Goal: Information Seeking & Learning: Learn about a topic

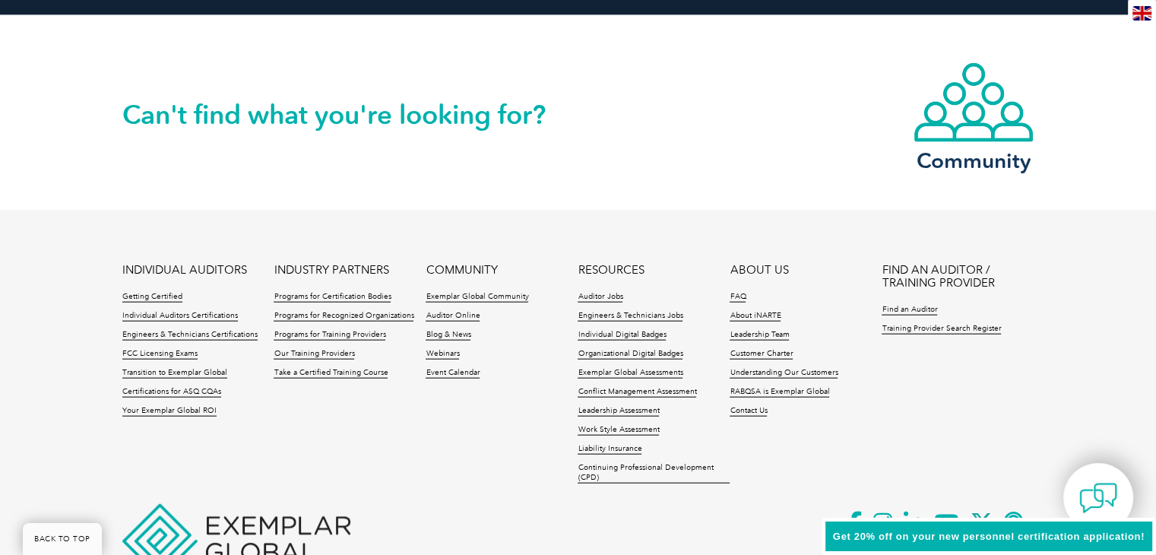
scroll to position [3610, 0]
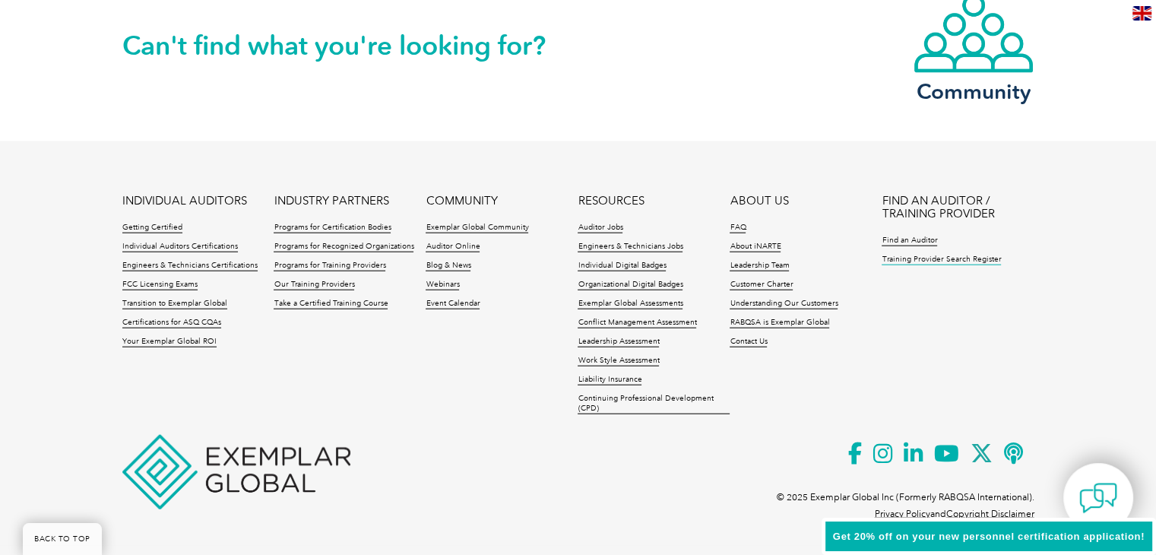
click at [925, 259] on link "Training Provider Search Register" at bounding box center [941, 260] width 119 height 11
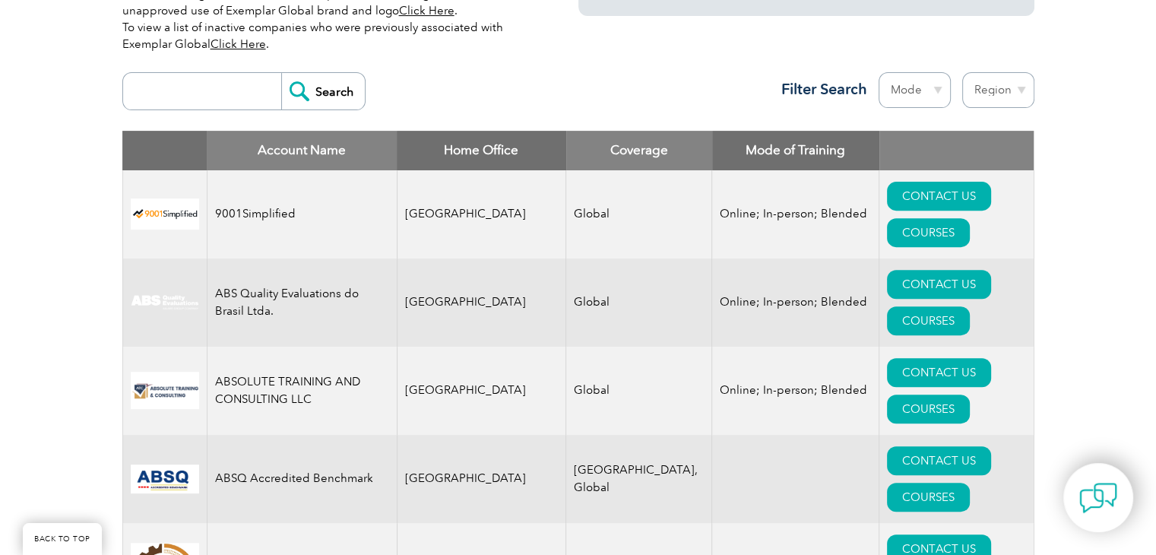
scroll to position [304, 0]
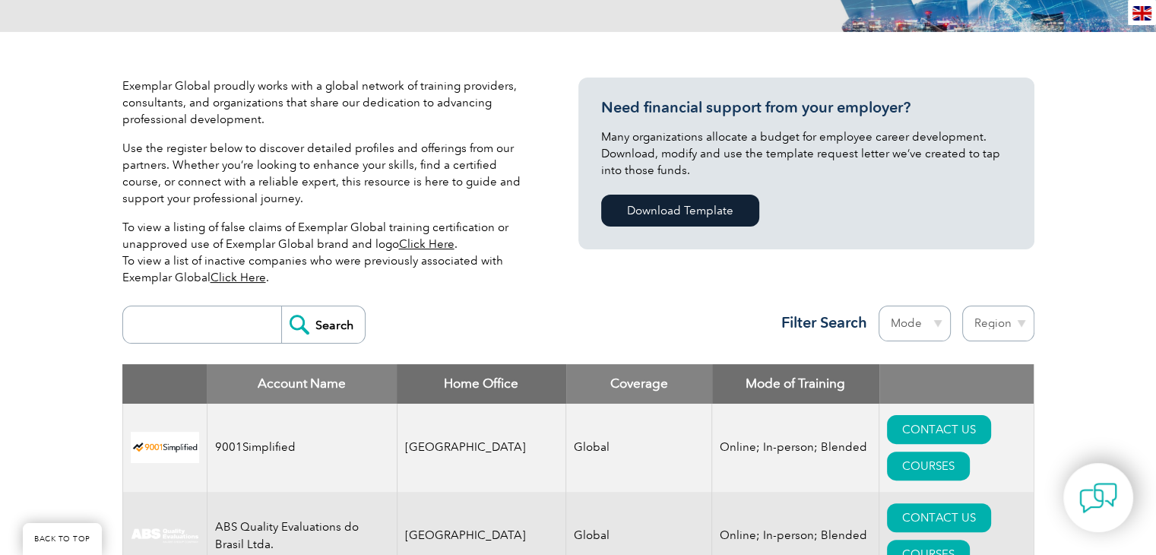
click at [216, 327] on input "search" at bounding box center [206, 324] width 151 height 36
type input "LMS"
click at [281, 306] on input "Search" at bounding box center [323, 324] width 84 height 36
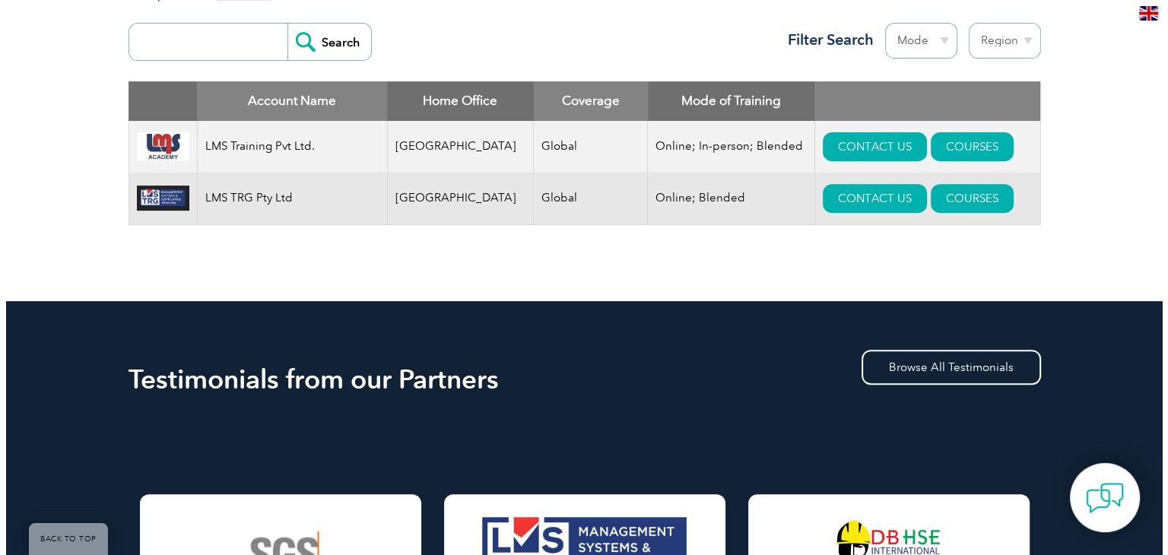
scroll to position [532, 0]
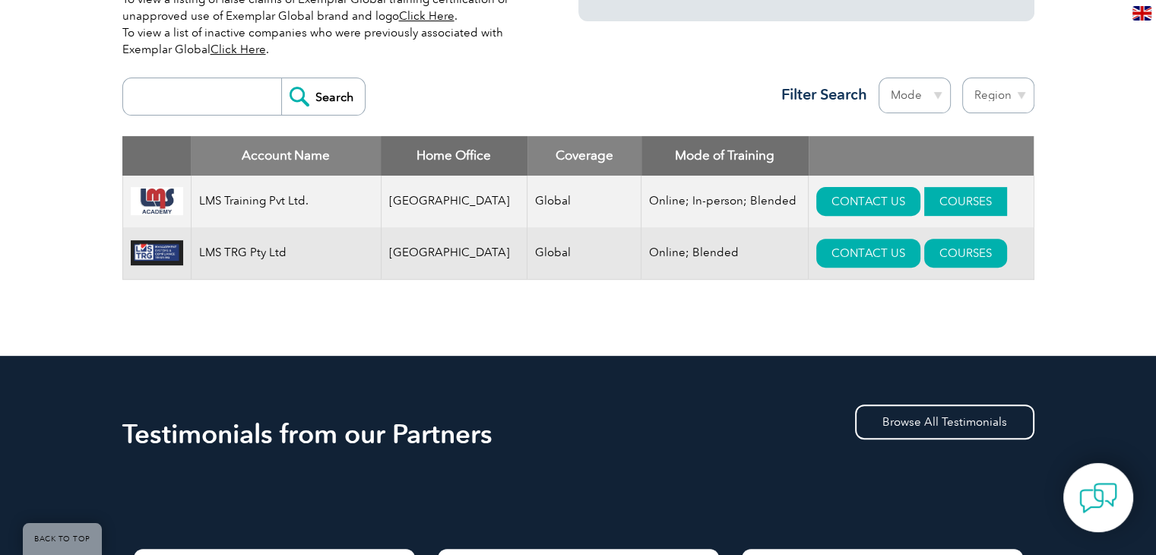
click at [945, 195] on link "COURSES" at bounding box center [966, 201] width 83 height 29
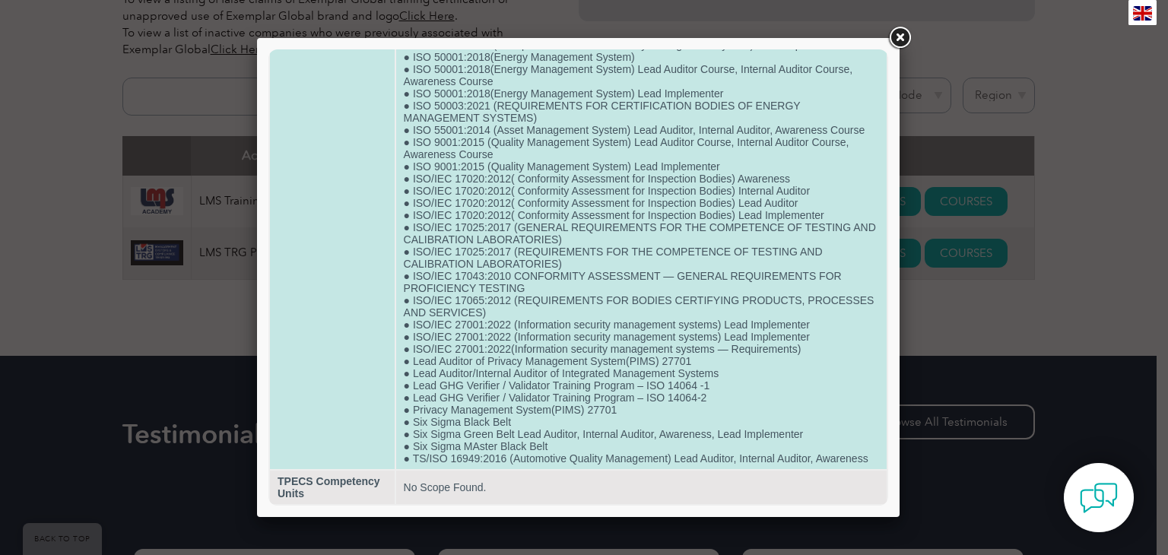
scroll to position [894, 0]
drag, startPoint x: 445, startPoint y: 356, endPoint x: 538, endPoint y: 354, distance: 92.8
drag, startPoint x: 467, startPoint y: 379, endPoint x: 509, endPoint y: 379, distance: 42.6
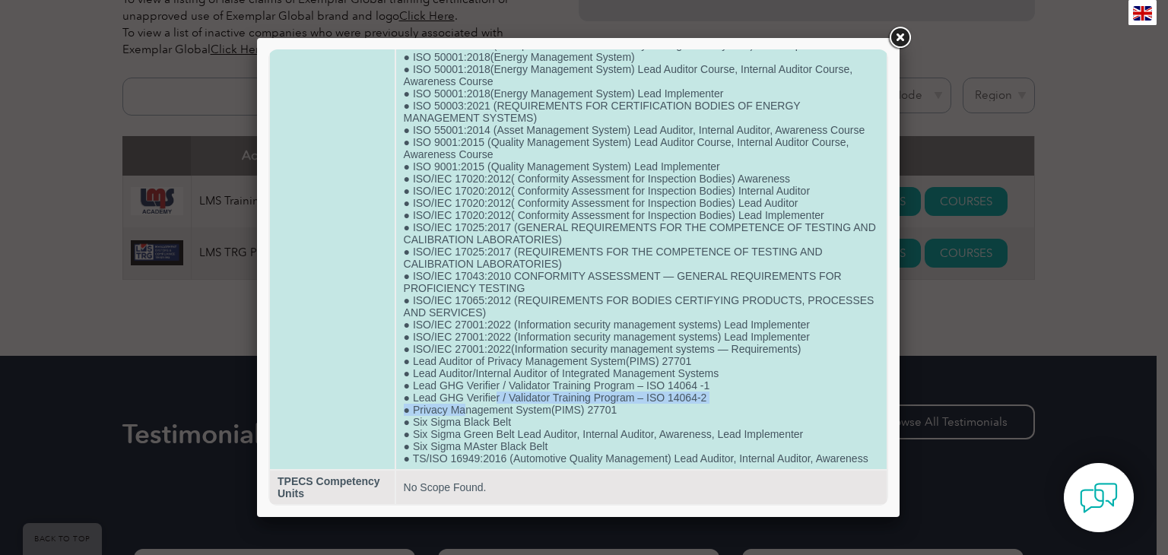
drag, startPoint x: 464, startPoint y: 401, endPoint x: 493, endPoint y: 399, distance: 29.0
drag, startPoint x: 458, startPoint y: 451, endPoint x: 484, endPoint y: 449, distance: 25.2
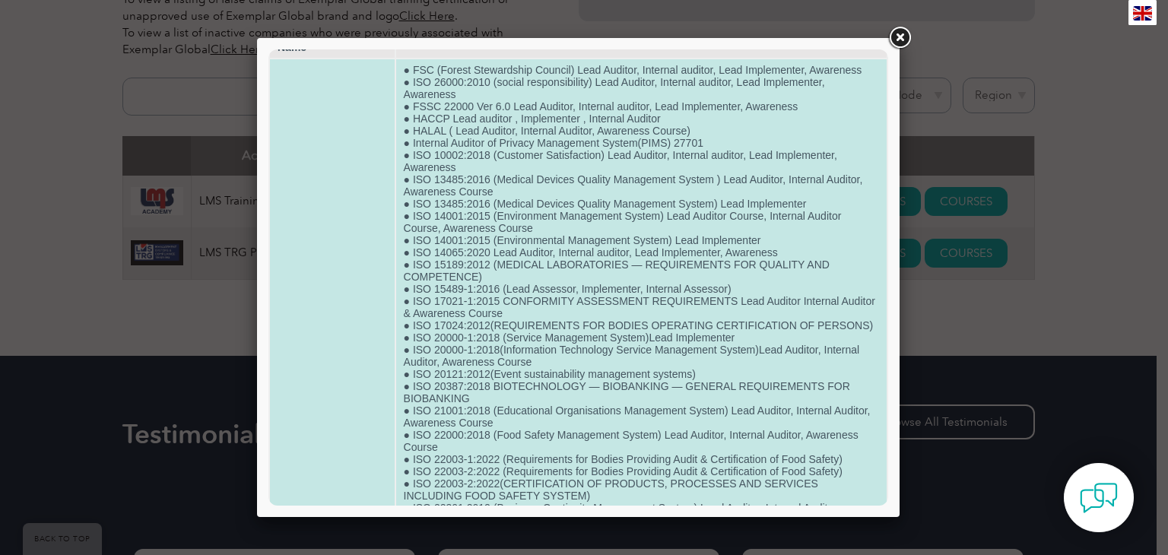
scroll to position [0, 0]
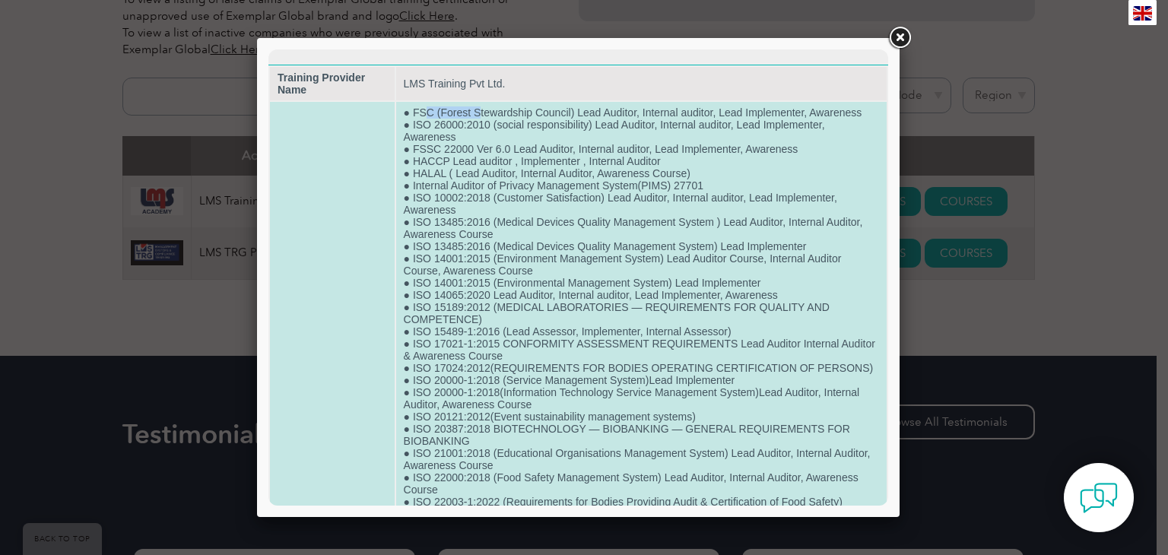
drag, startPoint x: 437, startPoint y: 113, endPoint x: 478, endPoint y: 108, distance: 41.4
drag, startPoint x: 449, startPoint y: 121, endPoint x: 458, endPoint y: 127, distance: 11.0
drag, startPoint x: 436, startPoint y: 148, endPoint x: 465, endPoint y: 151, distance: 29.0
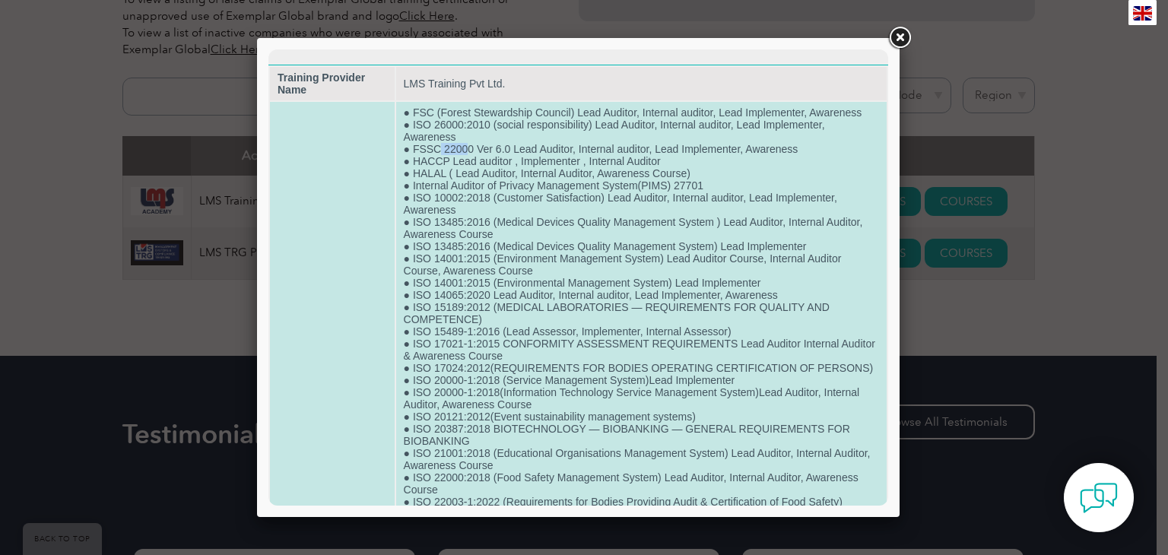
drag, startPoint x: 435, startPoint y: 163, endPoint x: 557, endPoint y: 163, distance: 121.7
drag, startPoint x: 438, startPoint y: 175, endPoint x: 657, endPoint y: 175, distance: 219.0
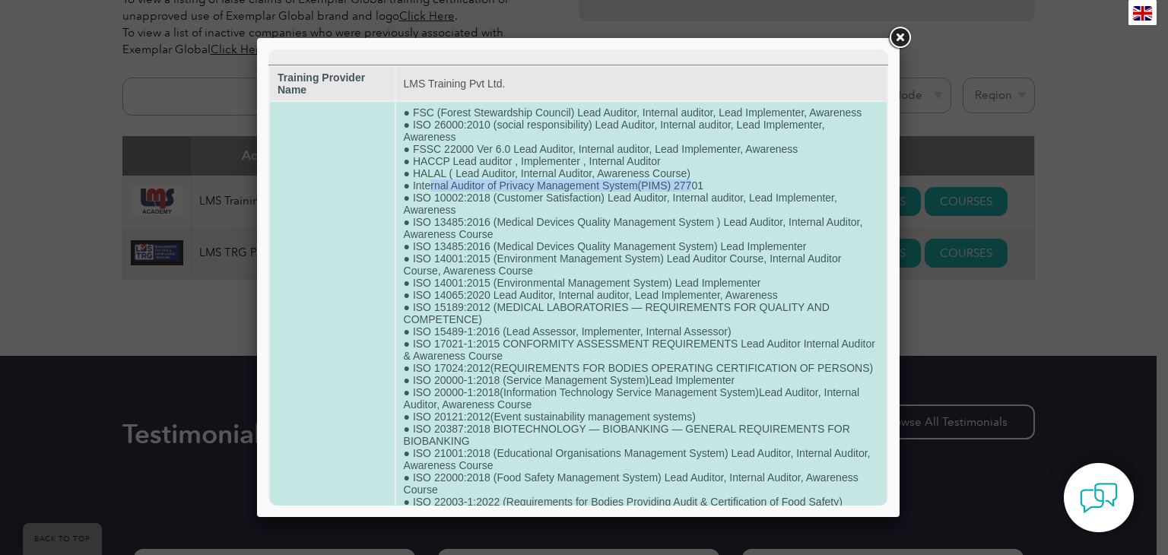
drag, startPoint x: 426, startPoint y: 187, endPoint x: 688, endPoint y: 187, distance: 262.3
drag, startPoint x: 414, startPoint y: 202, endPoint x: 448, endPoint y: 199, distance: 34.4
drag, startPoint x: 419, startPoint y: 227, endPoint x: 481, endPoint y: 232, distance: 62.6
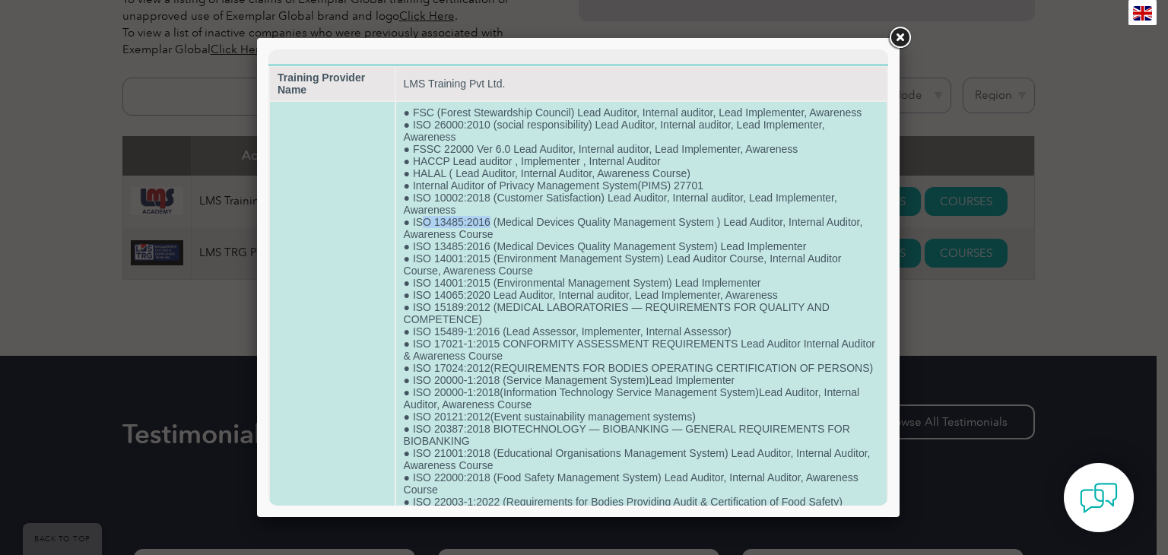
drag, startPoint x: 424, startPoint y: 253, endPoint x: 540, endPoint y: 253, distance: 115.6
drag, startPoint x: 458, startPoint y: 262, endPoint x: 477, endPoint y: 262, distance: 19.0
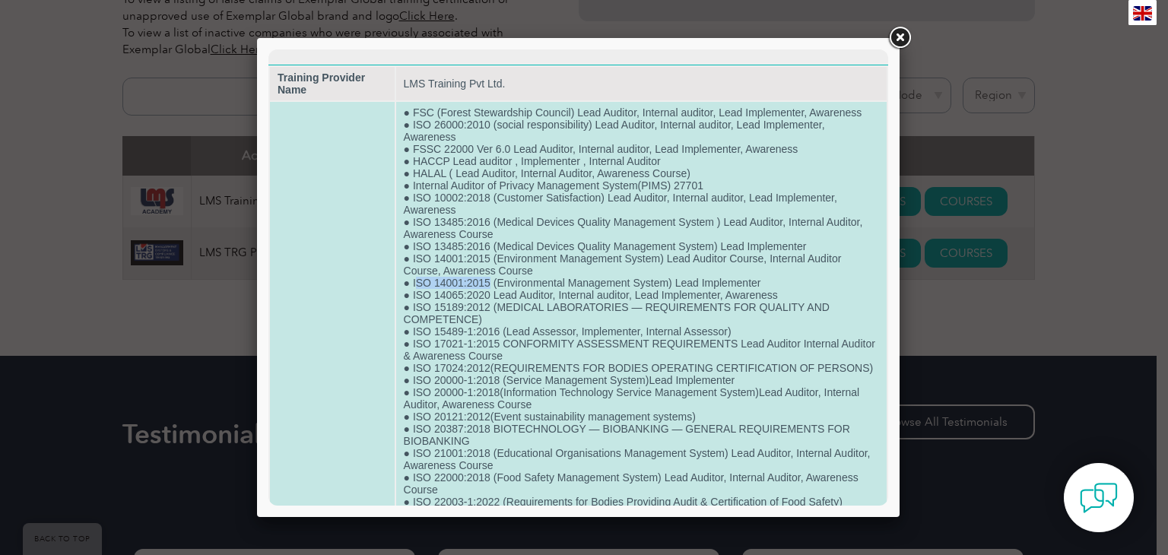
drag, startPoint x: 415, startPoint y: 289, endPoint x: 489, endPoint y: 290, distance: 73.8
drag, startPoint x: 436, startPoint y: 312, endPoint x: 481, endPoint y: 312, distance: 44.9
drag, startPoint x: 440, startPoint y: 332, endPoint x: 449, endPoint y: 337, distance: 9.5
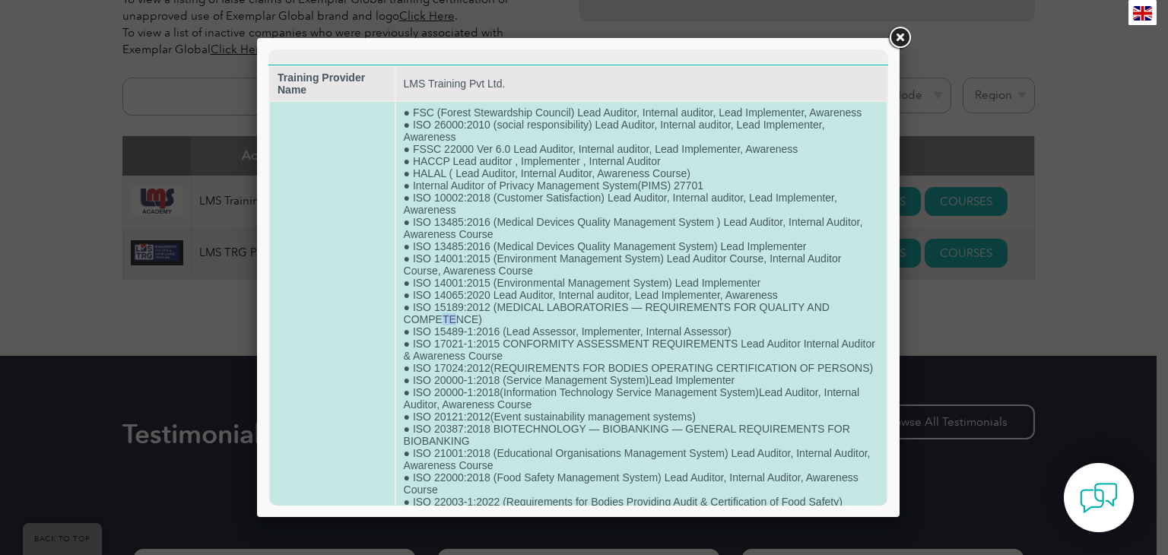
drag, startPoint x: 435, startPoint y: 345, endPoint x: 468, endPoint y: 345, distance: 33.5
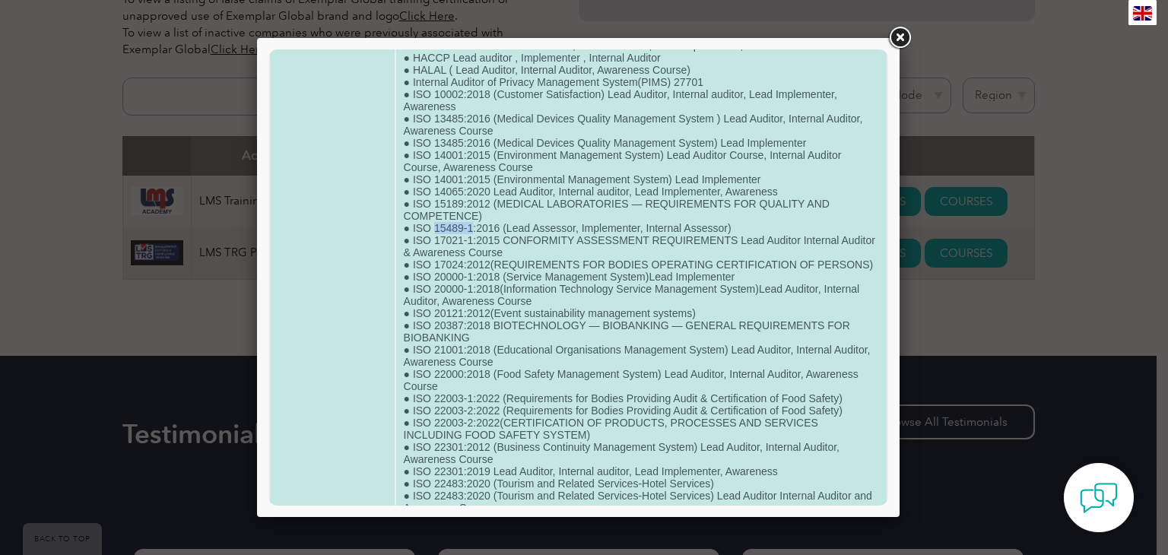
scroll to position [152, 0]
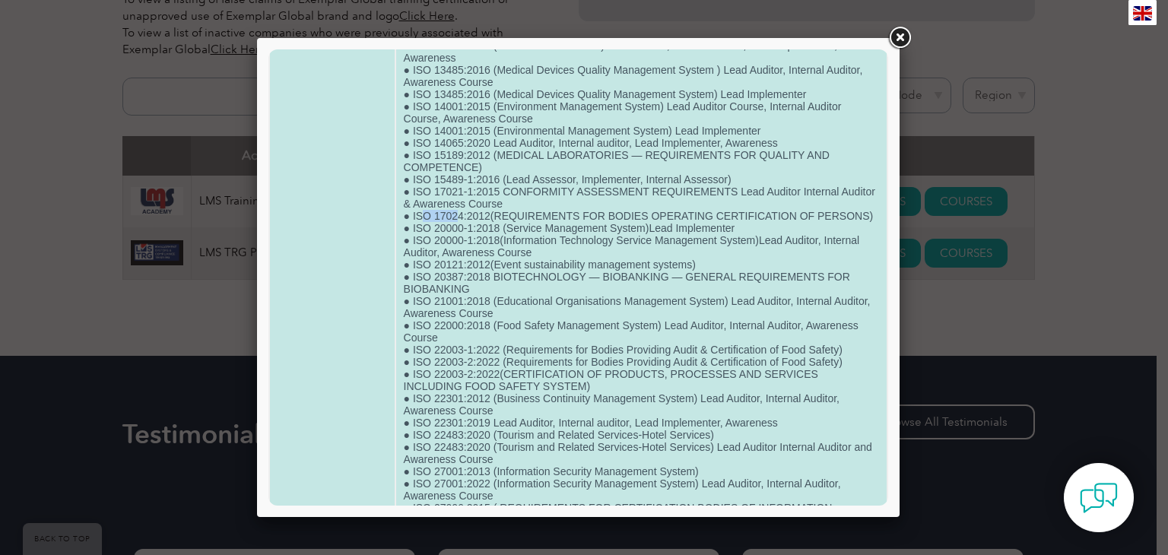
drag, startPoint x: 456, startPoint y: 229, endPoint x: 449, endPoint y: 236, distance: 10.2
click at [457, 229] on td "● FSC (Forest Stewardship Council) Lead Auditor, Internal auditor, Lead Impleme…" at bounding box center [641, 544] width 490 height 1189
drag, startPoint x: 434, startPoint y: 254, endPoint x: 474, endPoint y: 255, distance: 39.5
click at [474, 254] on td "● FSC (Forest Stewardship Council) Lead Auditor, Internal auditor, Lead Impleme…" at bounding box center [641, 544] width 490 height 1189
drag, startPoint x: 435, startPoint y: 271, endPoint x: 462, endPoint y: 271, distance: 27.4
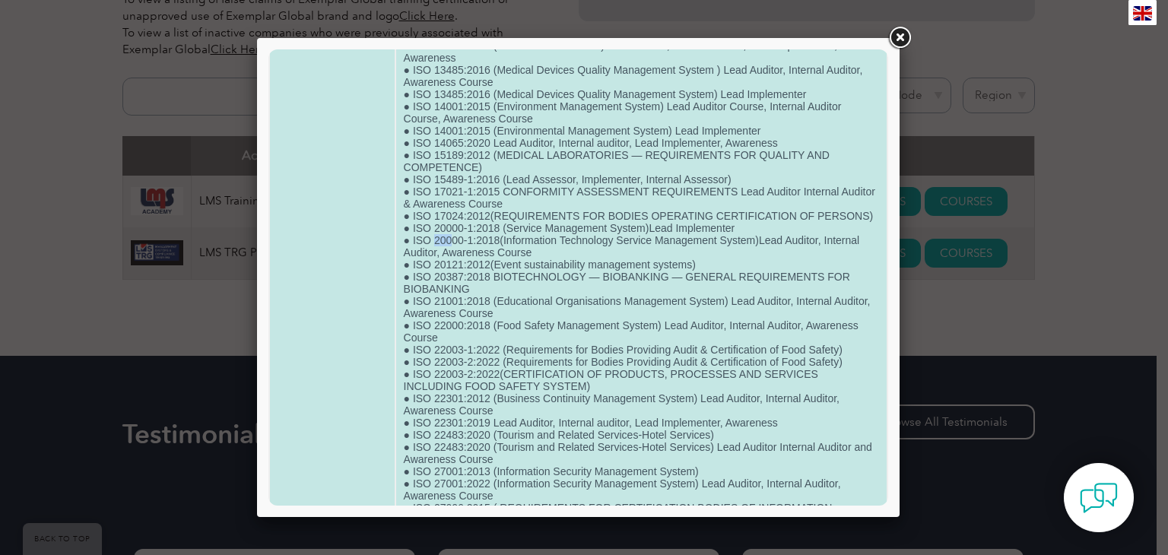
click at [460, 271] on td "● FSC (Forest Stewardship Council) Lead Auditor, Internal auditor, Lead Impleme…" at bounding box center [641, 544] width 490 height 1189
drag, startPoint x: 429, startPoint y: 296, endPoint x: 493, endPoint y: 296, distance: 64.6
click at [493, 296] on td "● FSC (Forest Stewardship Council) Lead Auditor, Internal auditor, Lead Impleme…" at bounding box center [641, 544] width 490 height 1189
drag, startPoint x: 425, startPoint y: 306, endPoint x: 474, endPoint y: 304, distance: 49.4
click at [474, 304] on td "● FSC (Forest Stewardship Council) Lead Auditor, Internal auditor, Lead Impleme…" at bounding box center [641, 544] width 490 height 1189
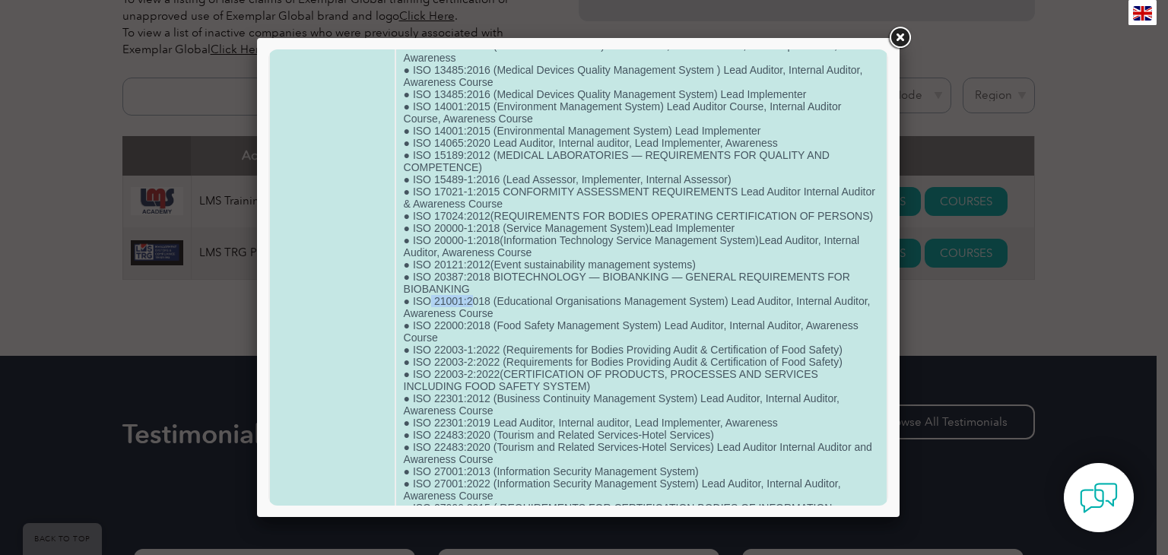
drag, startPoint x: 428, startPoint y: 332, endPoint x: 468, endPoint y: 332, distance: 40.3
click at [468, 332] on td "● FSC (Forest Stewardship Council) Lead Auditor, Internal auditor, Lead Impleme…" at bounding box center [641, 544] width 490 height 1189
drag, startPoint x: 432, startPoint y: 356, endPoint x: 484, endPoint y: 355, distance: 51.7
click at [484, 355] on td "● FSC (Forest Stewardship Council) Lead Auditor, Internal auditor, Lead Impleme…" at bounding box center [641, 544] width 490 height 1189
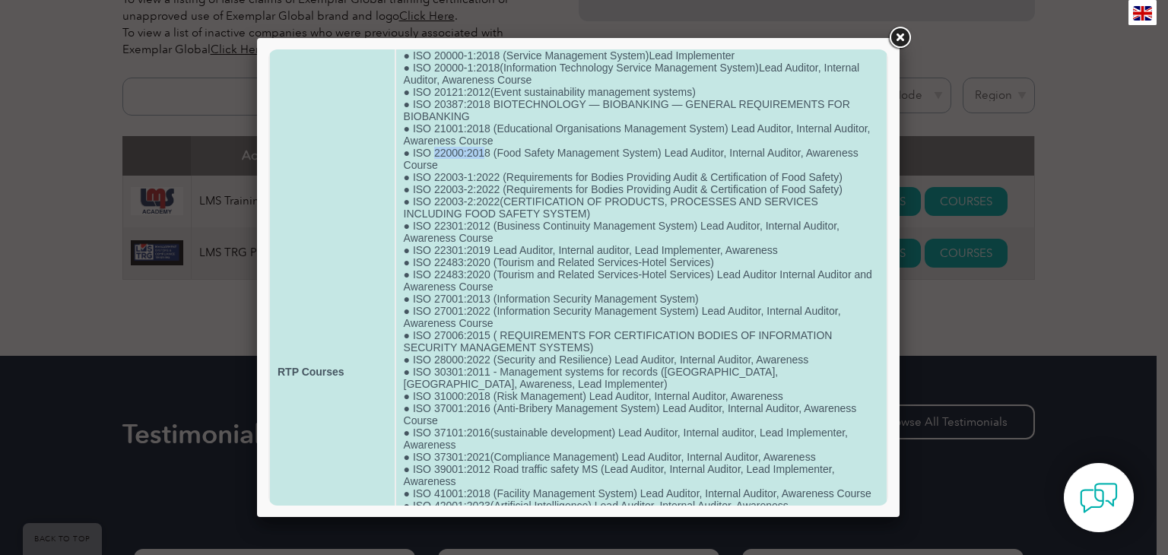
scroll to position [380, 0]
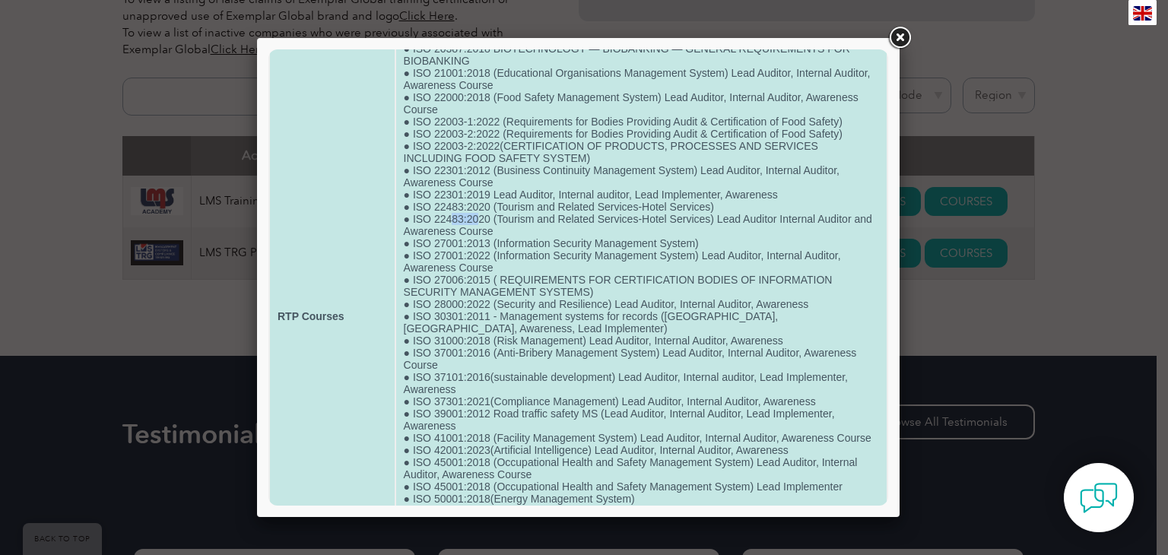
drag, startPoint x: 453, startPoint y: 256, endPoint x: 487, endPoint y: 257, distance: 34.2
click at [487, 256] on td "● FSC (Forest Stewardship Council) Lead Auditor, Internal auditor, Lead Impleme…" at bounding box center [641, 316] width 490 height 1189
drag, startPoint x: 459, startPoint y: 287, endPoint x: 490, endPoint y: 290, distance: 30.6
click at [485, 289] on td "● FSC (Forest Stewardship Council) Lead Auditor, Internal auditor, Lead Impleme…" at bounding box center [641, 316] width 490 height 1189
drag, startPoint x: 462, startPoint y: 339, endPoint x: 487, endPoint y: 342, distance: 25.3
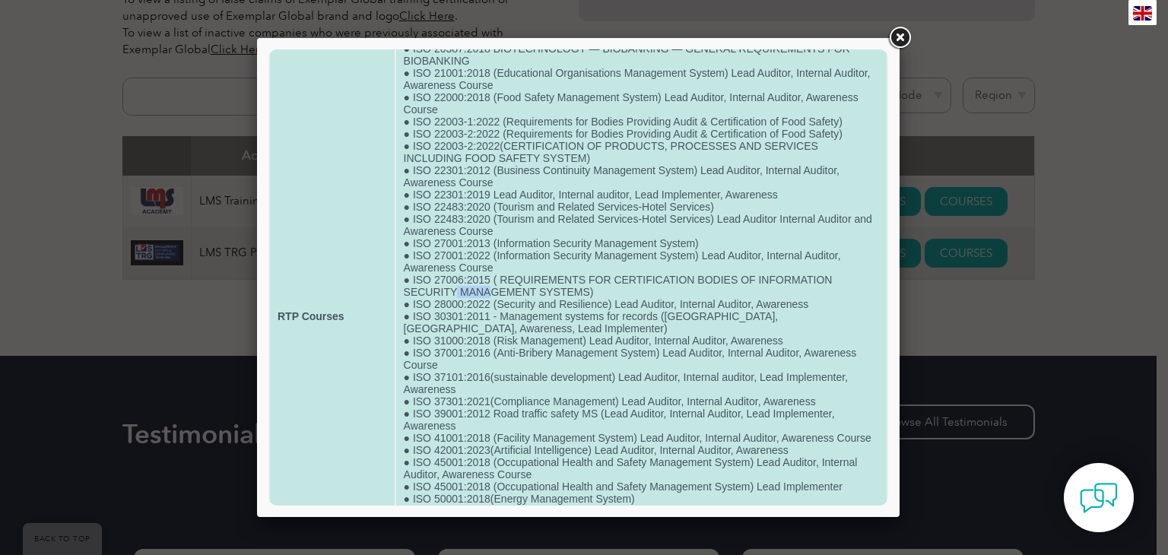
click at [490, 339] on td "● FSC (Forest Stewardship Council) Lead Auditor, Internal auditor, Lead Impleme…" at bounding box center [641, 316] width 490 height 1189
drag, startPoint x: 469, startPoint y: 362, endPoint x: 486, endPoint y: 361, distance: 16.7
click at [486, 361] on td "● FSC (Forest Stewardship Council) Lead Auditor, Internal auditor, Lead Impleme…" at bounding box center [641, 316] width 490 height 1189
click at [472, 409] on td "● FSC (Forest Stewardship Council) Lead Auditor, Internal auditor, Lead Impleme…" at bounding box center [641, 316] width 490 height 1189
drag, startPoint x: 451, startPoint y: 430, endPoint x: 452, endPoint y: 457, distance: 26.7
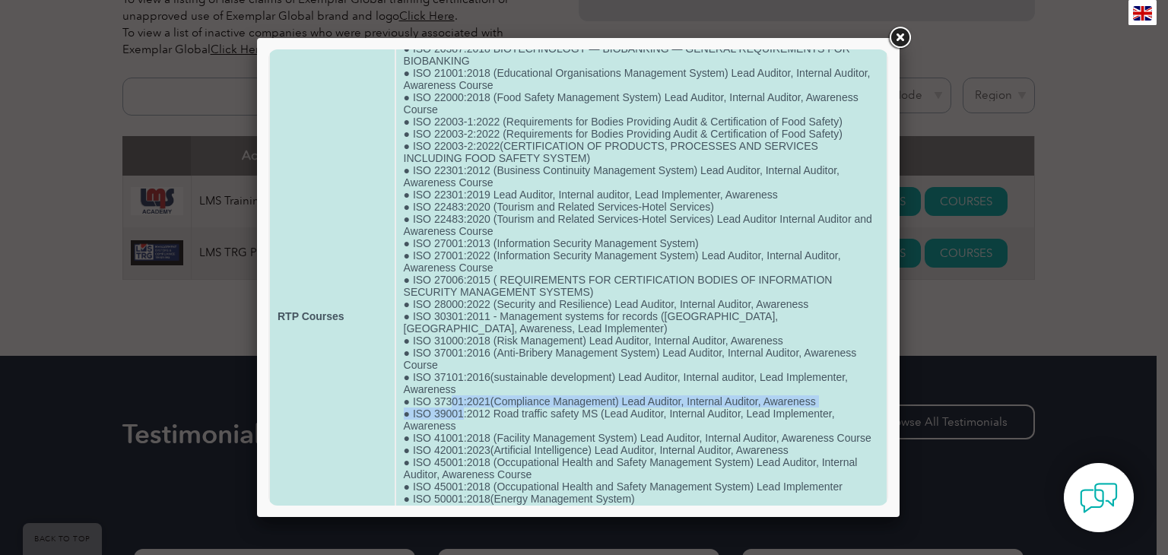
click at [458, 449] on td "● FSC (Forest Stewardship Council) Lead Auditor, Internal auditor, Lead Impleme…" at bounding box center [641, 316] width 490 height 1189
click at [474, 467] on td "● FSC (Forest Stewardship Council) Lead Auditor, Internal auditor, Lead Impleme…" at bounding box center [641, 316] width 490 height 1189
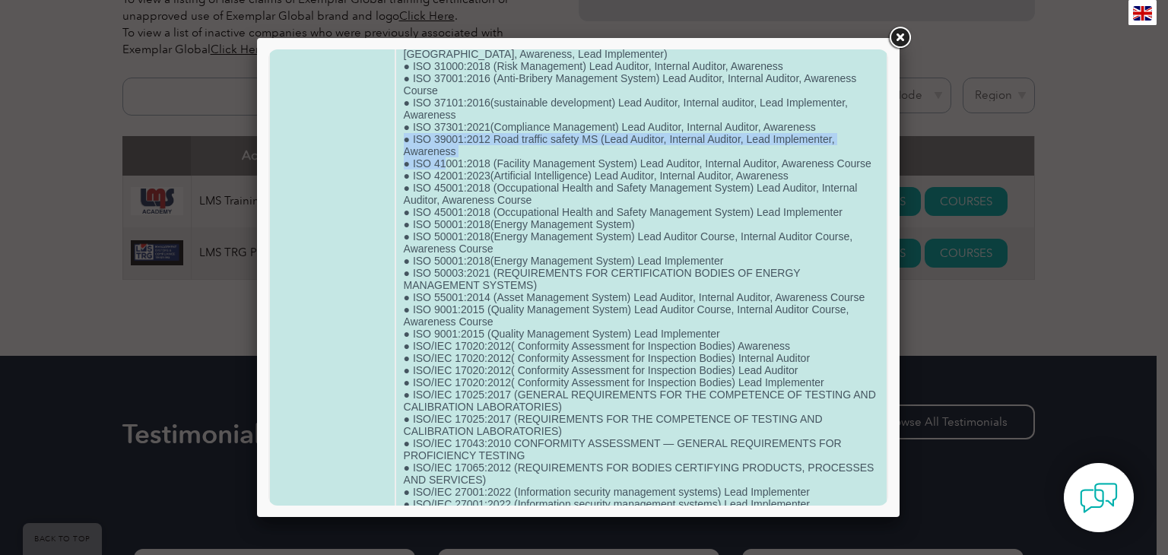
scroll to position [684, 0]
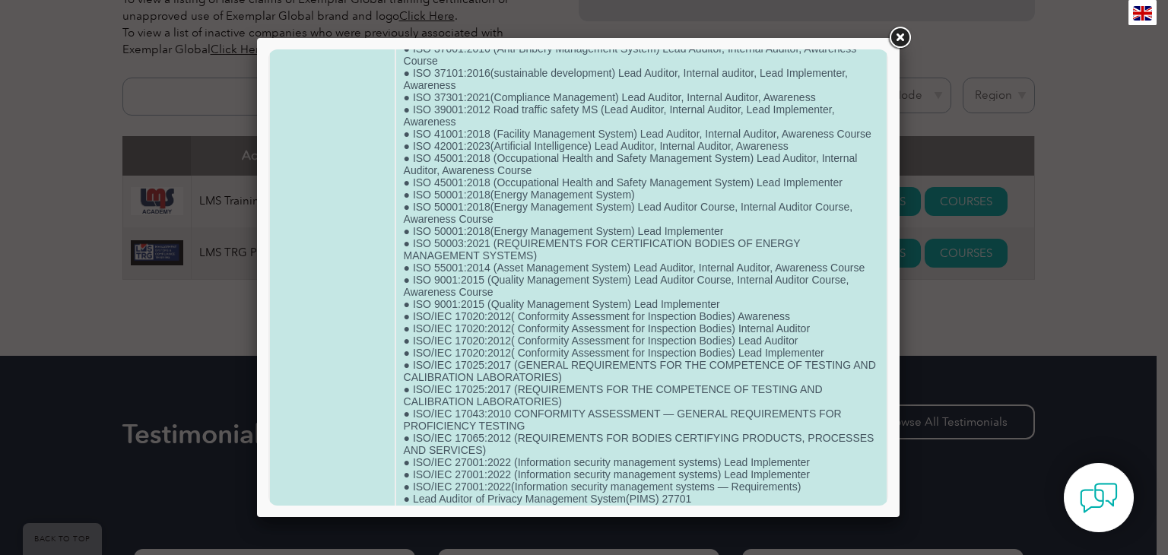
drag
click at [476, 183] on td "● FSC (Forest Stewardship Council) Lead Auditor, Internal auditor, Lead Impleme…" at bounding box center [641, 12] width 490 height 1189
click at [486, 231] on td "● FSC (Forest Stewardship Council) Lead Auditor, Internal auditor, Lead Impleme…" at bounding box center [641, 12] width 490 height 1189
click at [484, 266] on td "● FSC (Forest Stewardship Council) Lead Auditor, Internal auditor, Lead Impleme…" at bounding box center [641, 12] width 490 height 1189
click at [493, 296] on td "● FSC (Forest Stewardship Council) Lead Auditor, Internal auditor, Lead Impleme…" at bounding box center [641, 12] width 490 height 1189
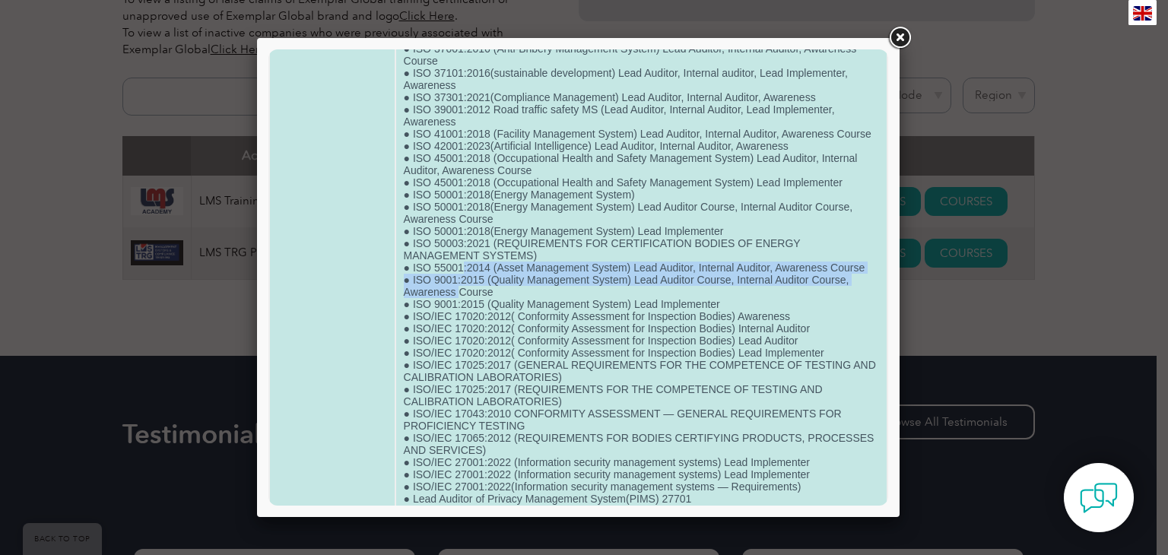
click at [462, 348] on td "● FSC (Forest Stewardship Council) Lead Auditor, Internal auditor, Lead Impleme…" at bounding box center [641, 12] width 490 height 1189
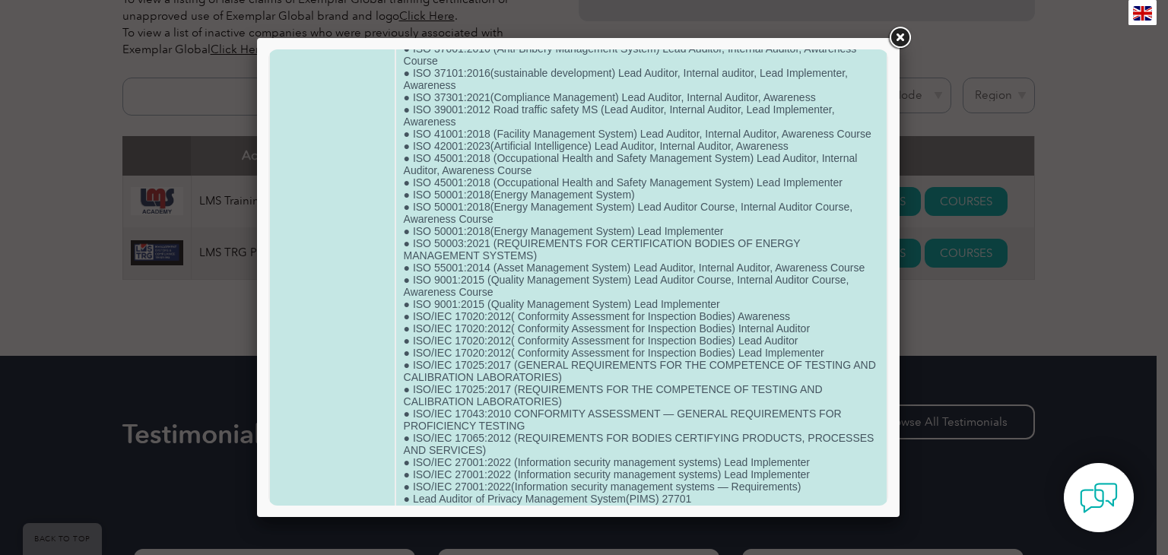
click at [453, 380] on td "● FSC (Forest Stewardship Council) Lead Auditor, Internal auditor, Lead Impleme…" at bounding box center [641, 12] width 490 height 1189
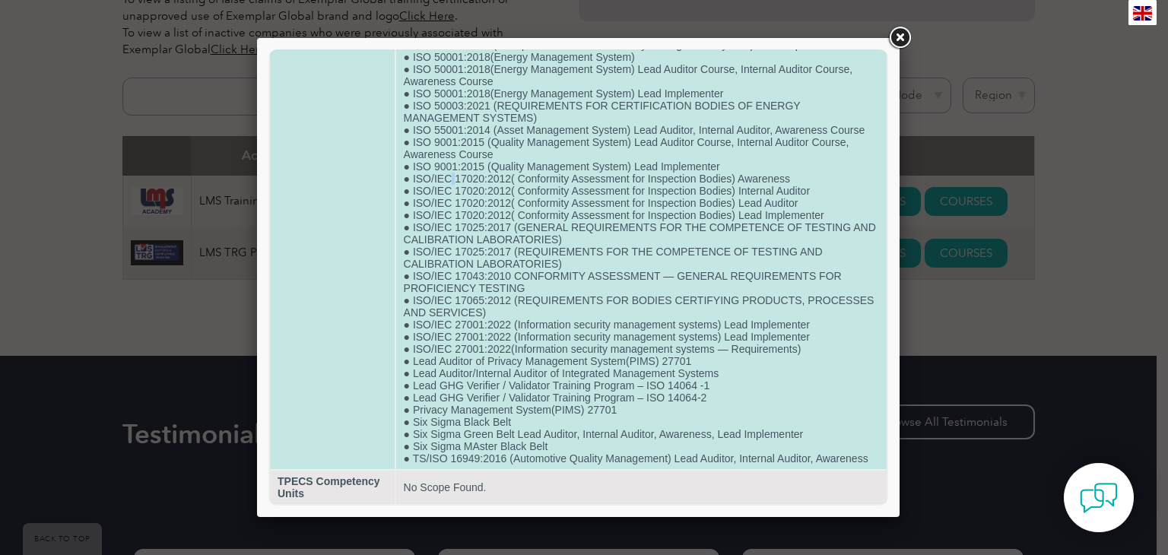
scroll to position [836, 0]
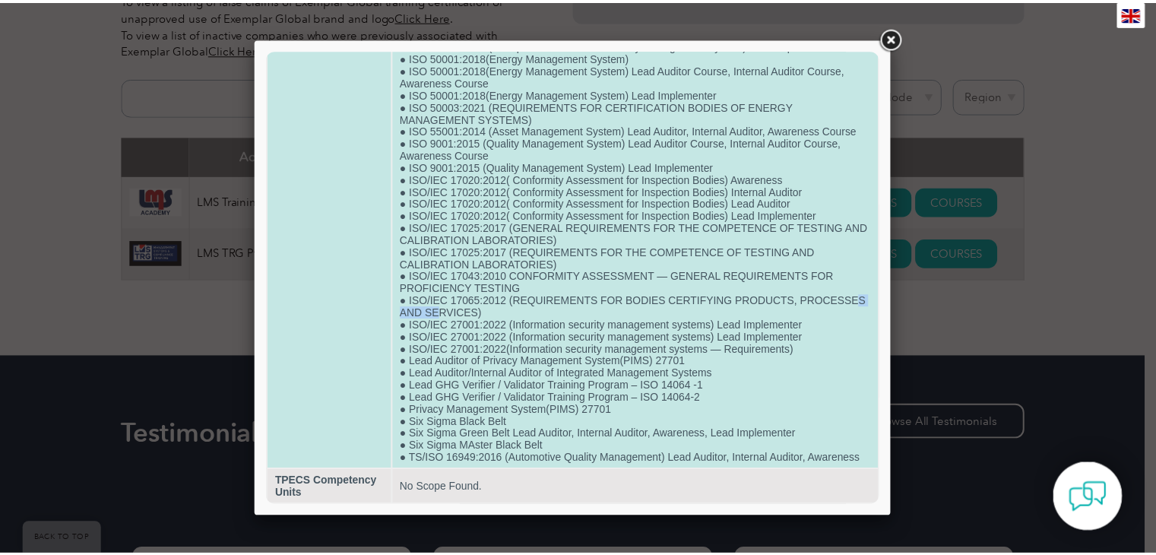
scroll to position [894, 0]
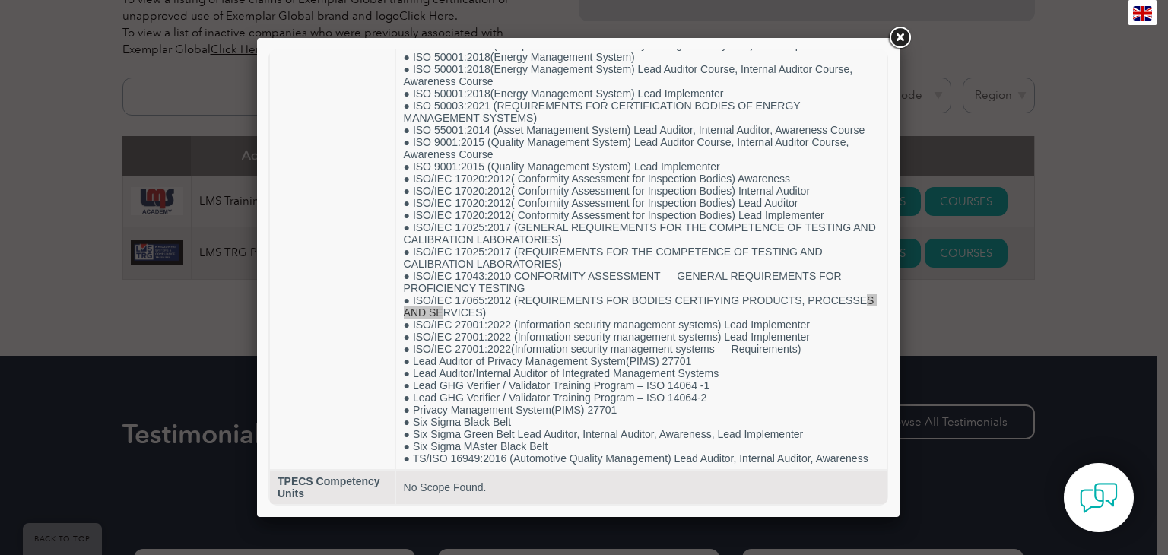
click at [895, 34] on link at bounding box center [899, 37] width 27 height 27
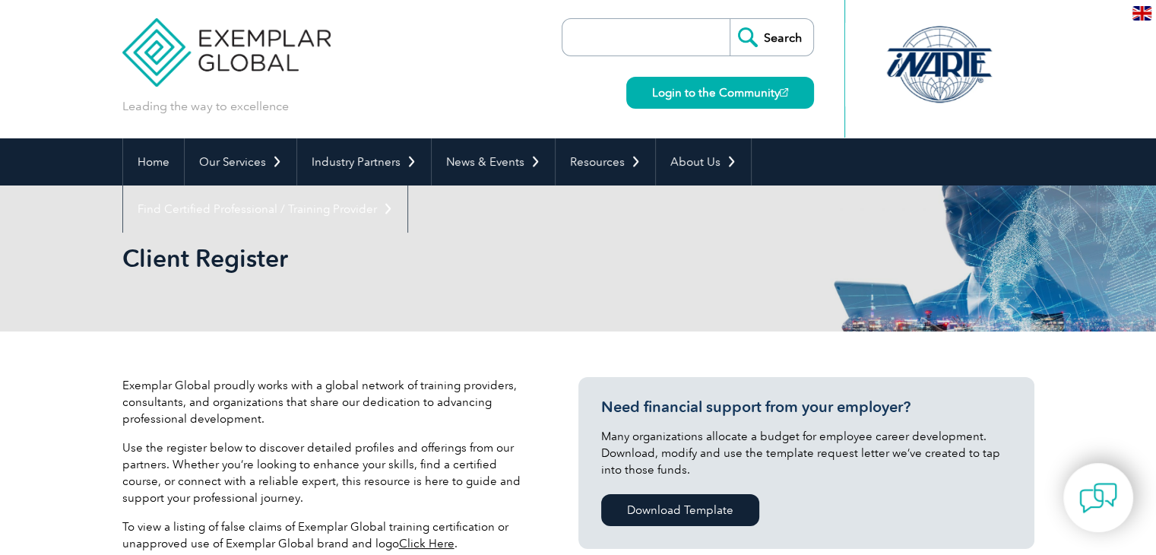
scroll to position [0, 0]
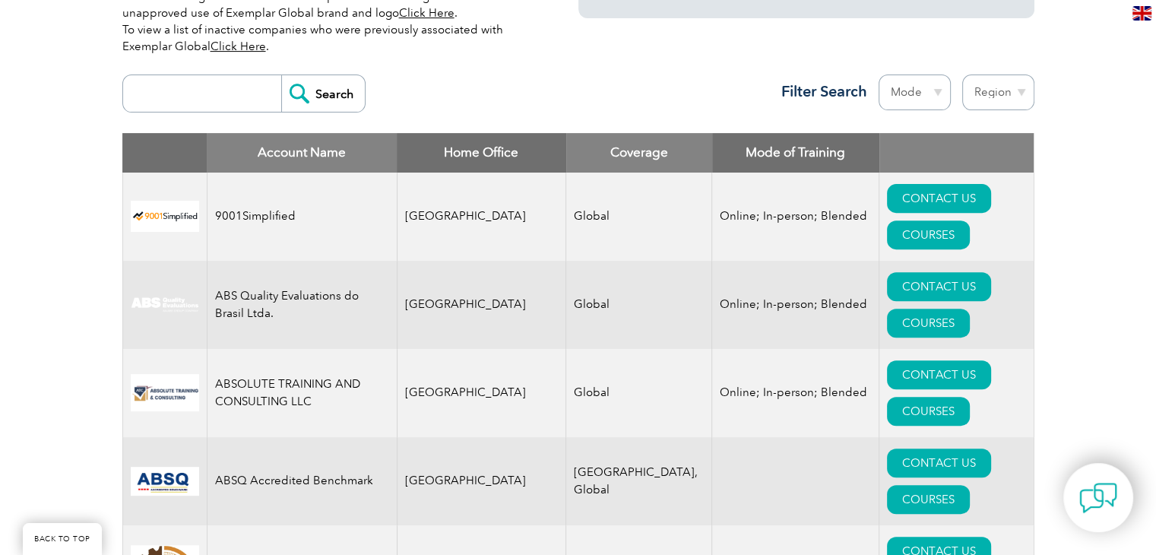
scroll to position [532, 0]
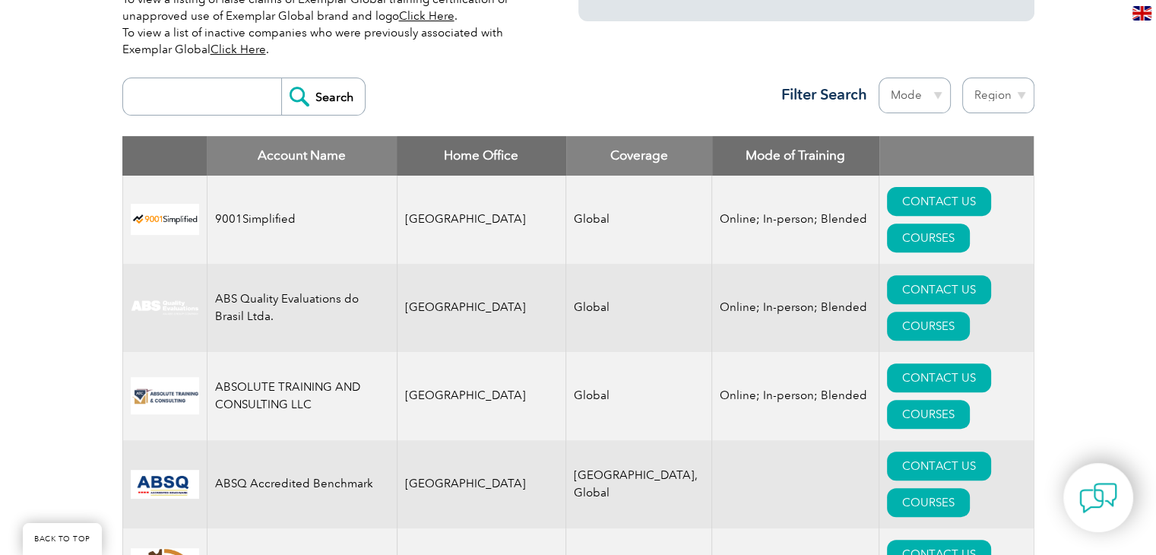
click at [999, 98] on select "Region Australia Bahrain Bangladesh Brazil Canada Colombia Dominican Republic E…" at bounding box center [999, 96] width 72 height 36
select select "[GEOGRAPHIC_DATA]"
click at [963, 78] on select "Region Australia Bahrain Bangladesh Brazil Canada Colombia Dominican Republic E…" at bounding box center [999, 96] width 72 height 36
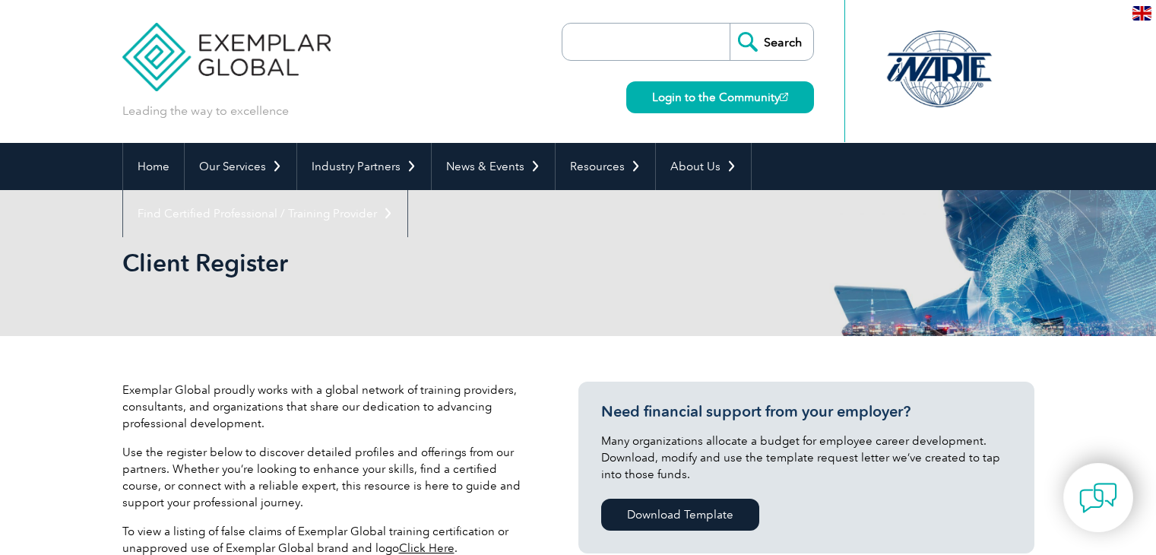
select select "[GEOGRAPHIC_DATA]"
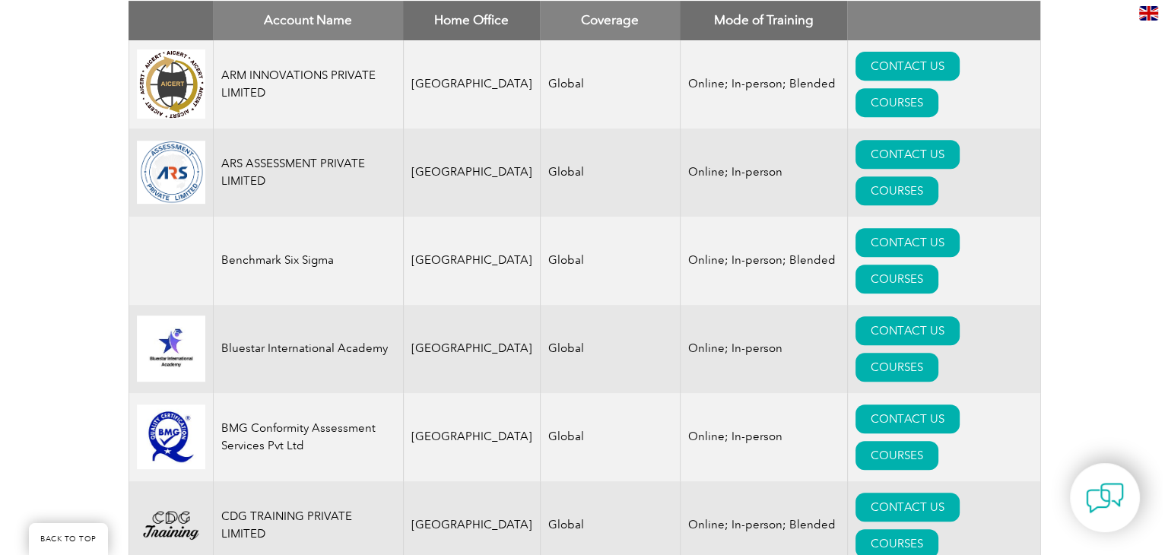
scroll to position [709, 0]
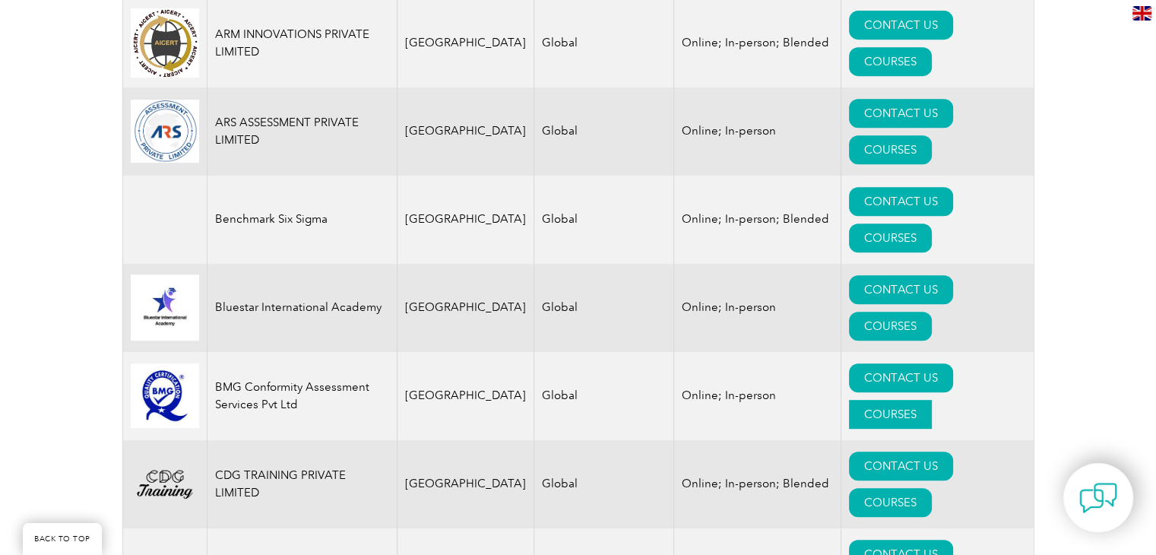
click at [932, 400] on link "COURSES" at bounding box center [890, 414] width 83 height 29
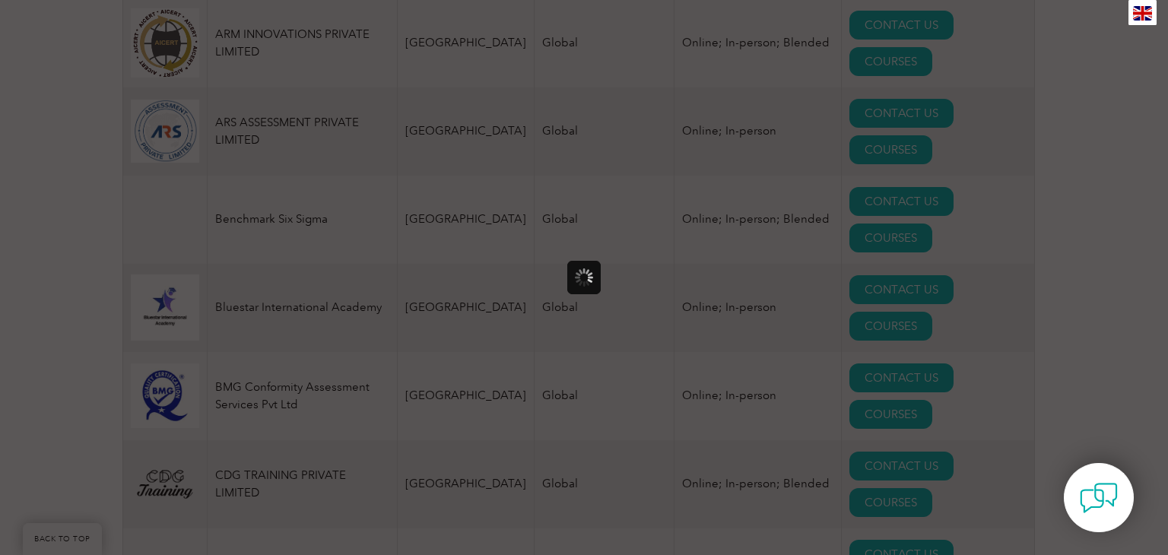
scroll to position [0, 0]
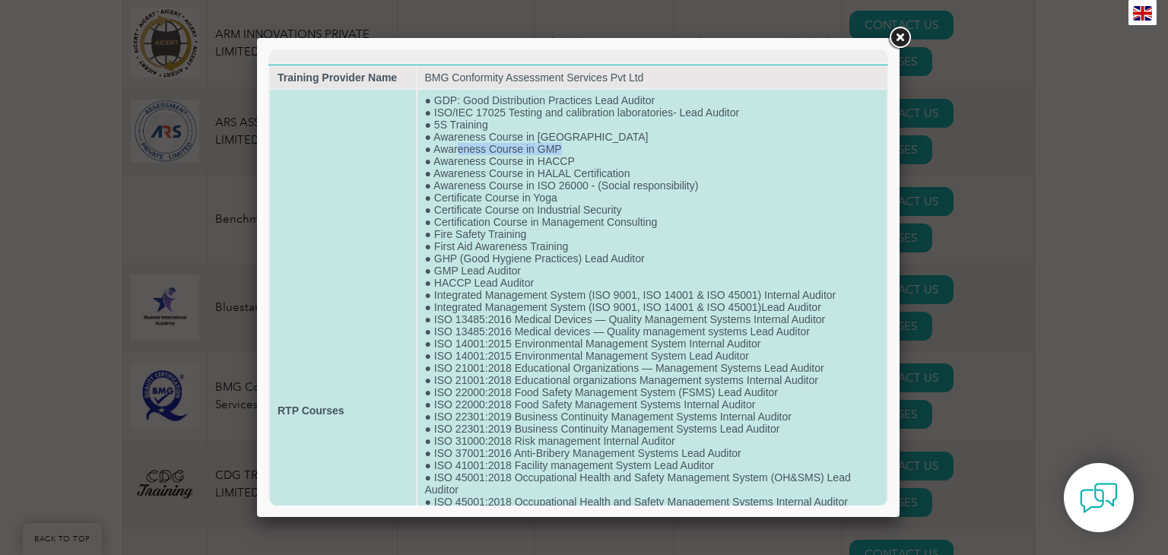
drag, startPoint x: 453, startPoint y: 148, endPoint x: 560, endPoint y: 155, distance: 107.4
click at [560, 155] on td "● GDP: Good Distribution Practices Lead Auditor ● ISO/IEC 17025 Testing and cal…" at bounding box center [652, 411] width 470 height 642
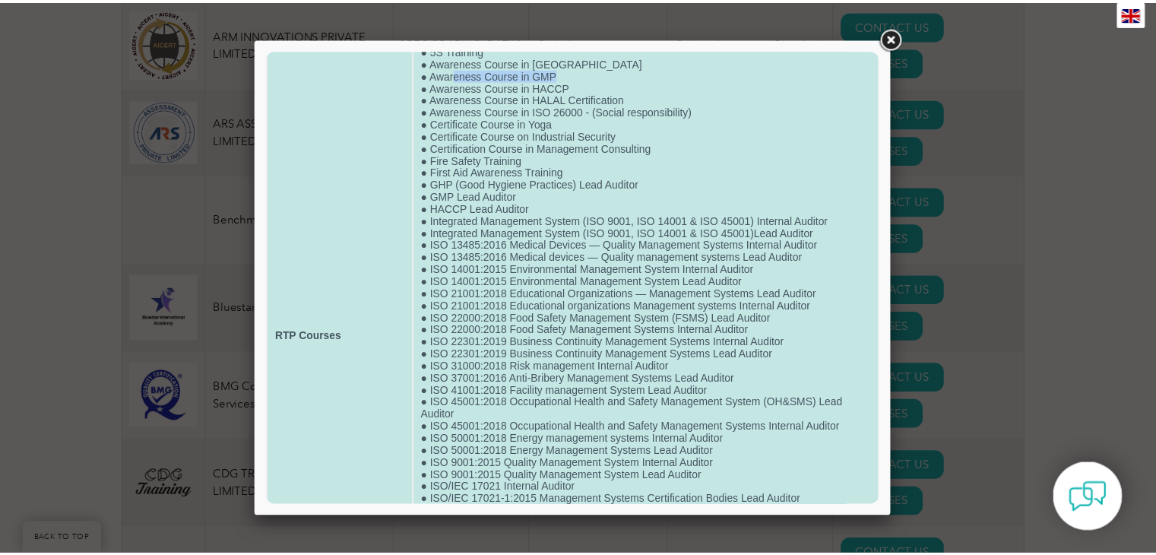
scroll to position [76, 0]
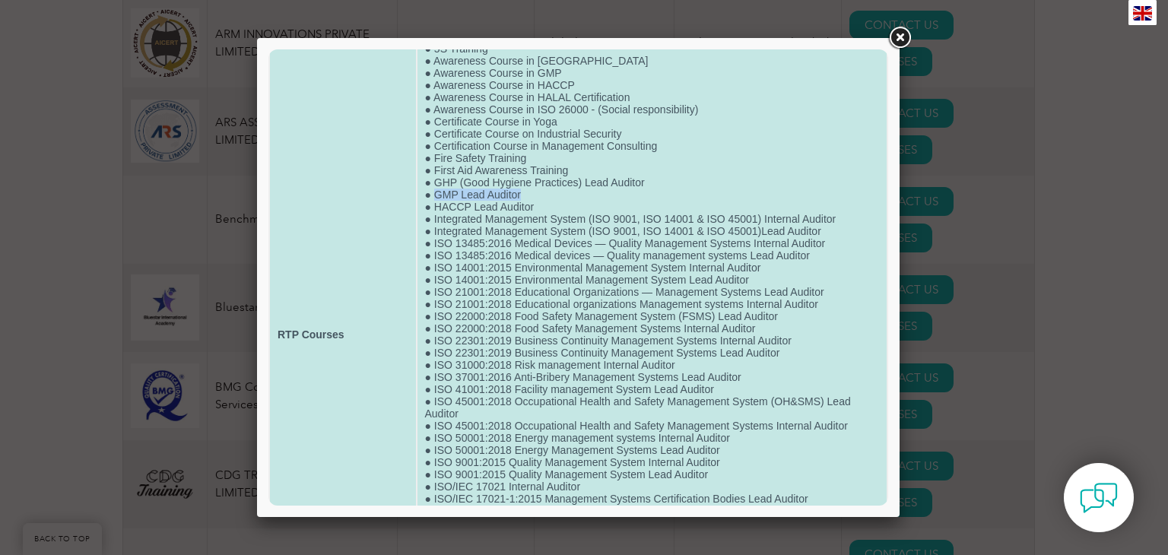
drag, startPoint x: 434, startPoint y: 198, endPoint x: 535, endPoint y: 199, distance: 100.4
click at [535, 199] on td "● GDP: Good Distribution Practices Lead Auditor ● ISO/IEC 17025 Testing and cal…" at bounding box center [652, 335] width 470 height 642
click at [435, 203] on td "● GDP: Good Distribution Practices Lead Auditor ● ISO/IEC 17025 Testing and cal…" at bounding box center [652, 335] width 470 height 642
click at [433, 200] on td "● GDP: Good Distribution Practices Lead Auditor ● ISO/IEC 17025 Testing and cal…" at bounding box center [652, 335] width 470 height 642
drag, startPoint x: 435, startPoint y: 200, endPoint x: 528, endPoint y: 202, distance: 93.6
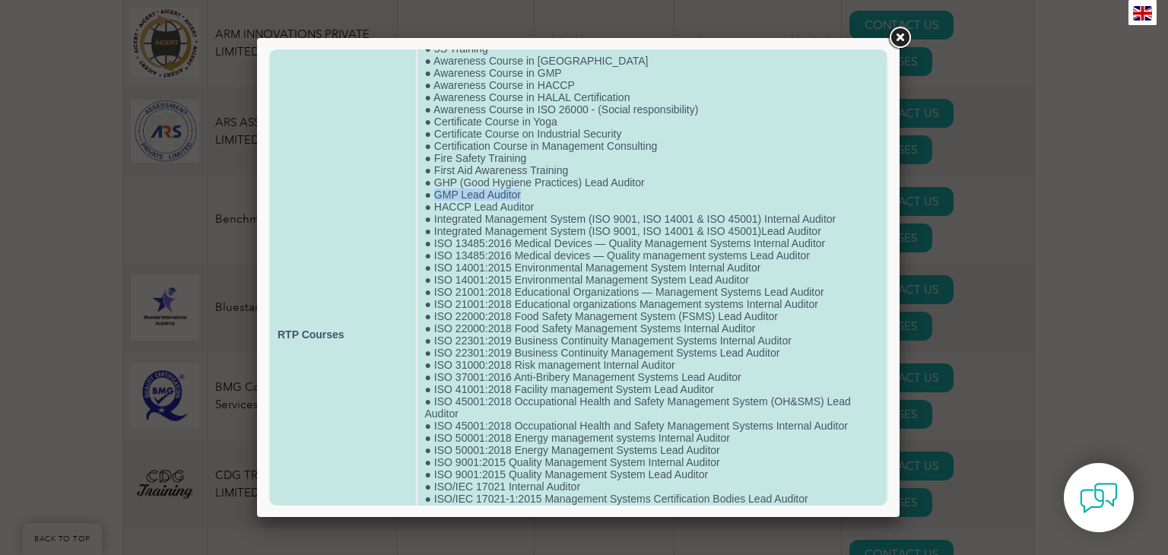
click at [528, 202] on td "● GDP: Good Distribution Practices Lead Auditor ● ISO/IEC 17025 Testing and cal…" at bounding box center [652, 335] width 470 height 642
click at [502, 202] on td "● GDP: Good Distribution Practices Lead Auditor ● ISO/IEC 17025 Testing and cal…" at bounding box center [652, 335] width 470 height 642
drag, startPoint x: 433, startPoint y: 201, endPoint x: 524, endPoint y: 201, distance: 90.5
click at [524, 201] on td "● GDP: Good Distribution Practices Lead Auditor ● ISO/IEC 17025 Testing and cal…" at bounding box center [652, 335] width 470 height 642
click at [481, 202] on td "● GDP: Good Distribution Practices Lead Auditor ● ISO/IEC 17025 Testing and cal…" at bounding box center [652, 335] width 470 height 642
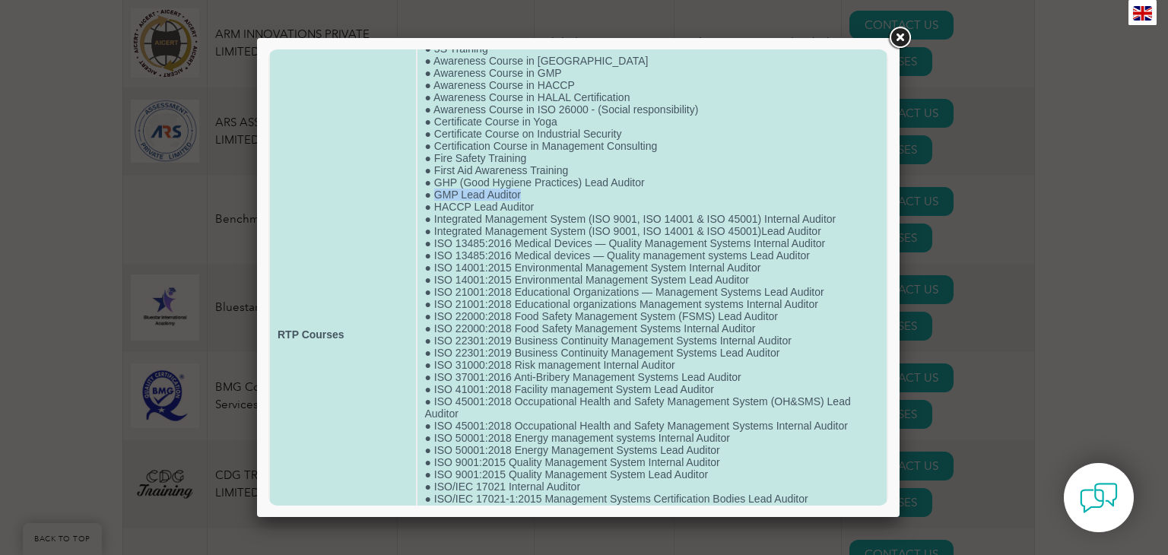
click at [450, 201] on td "● GDP: Good Distribution Practices Lead Auditor ● ISO/IEC 17025 Testing and cal…" at bounding box center [652, 335] width 470 height 642
drag, startPoint x: 435, startPoint y: 198, endPoint x: 534, endPoint y: 202, distance: 98.9
click at [534, 202] on td "● GDP: Good Distribution Practices Lead Auditor ● ISO/IEC 17025 Testing and cal…" at bounding box center [652, 335] width 470 height 642
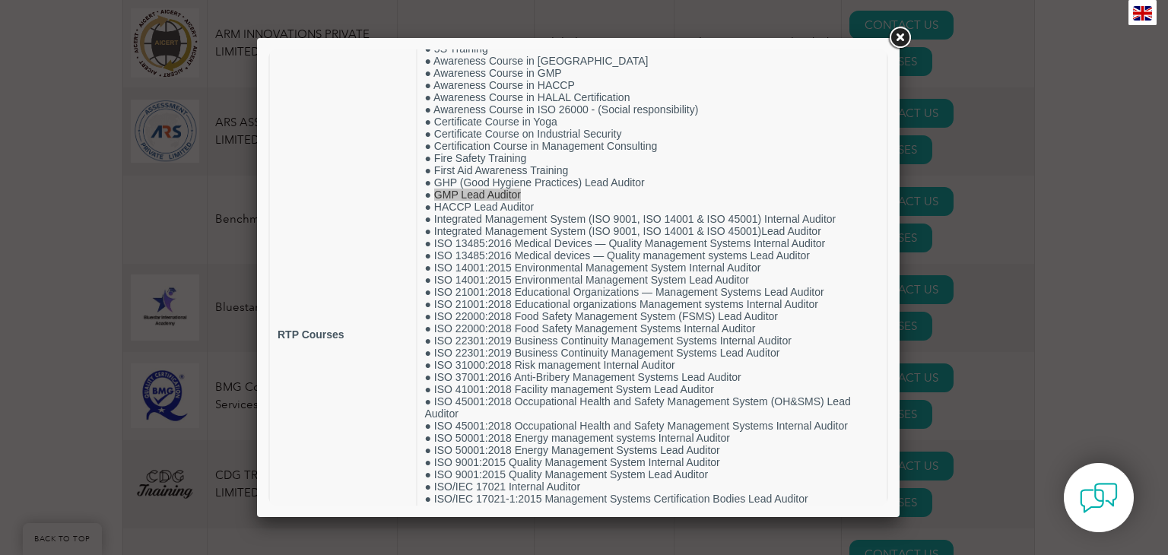
click at [907, 34] on link at bounding box center [899, 37] width 27 height 27
